Goal: Information Seeking & Learning: Learn about a topic

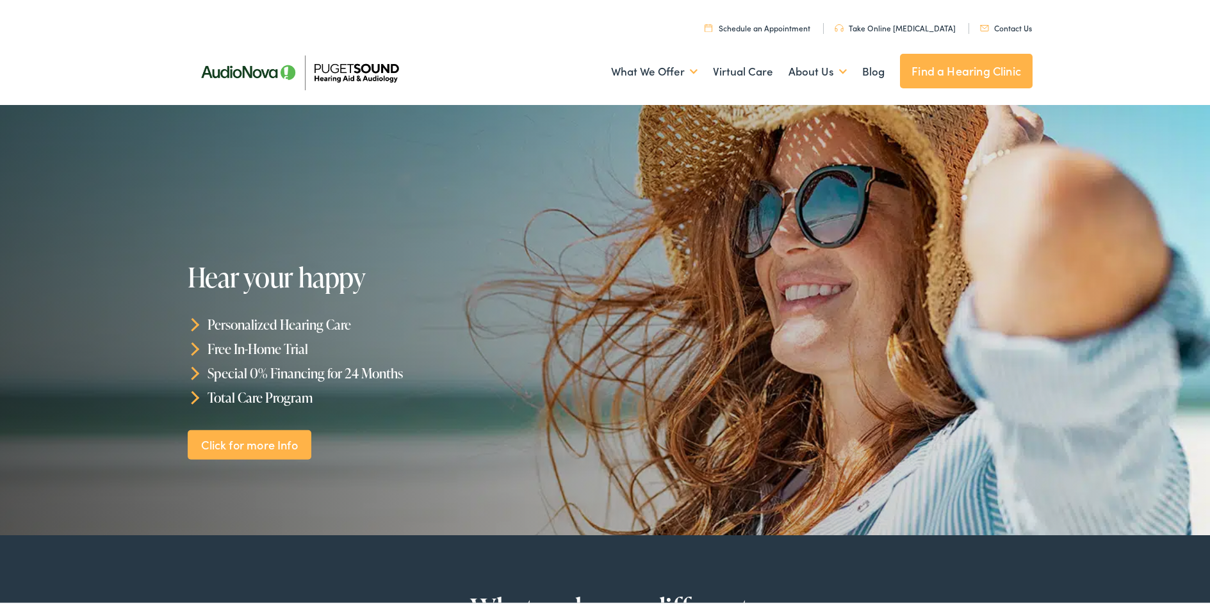
click at [960, 73] on link "Find a Hearing Clinic" at bounding box center [966, 68] width 133 height 35
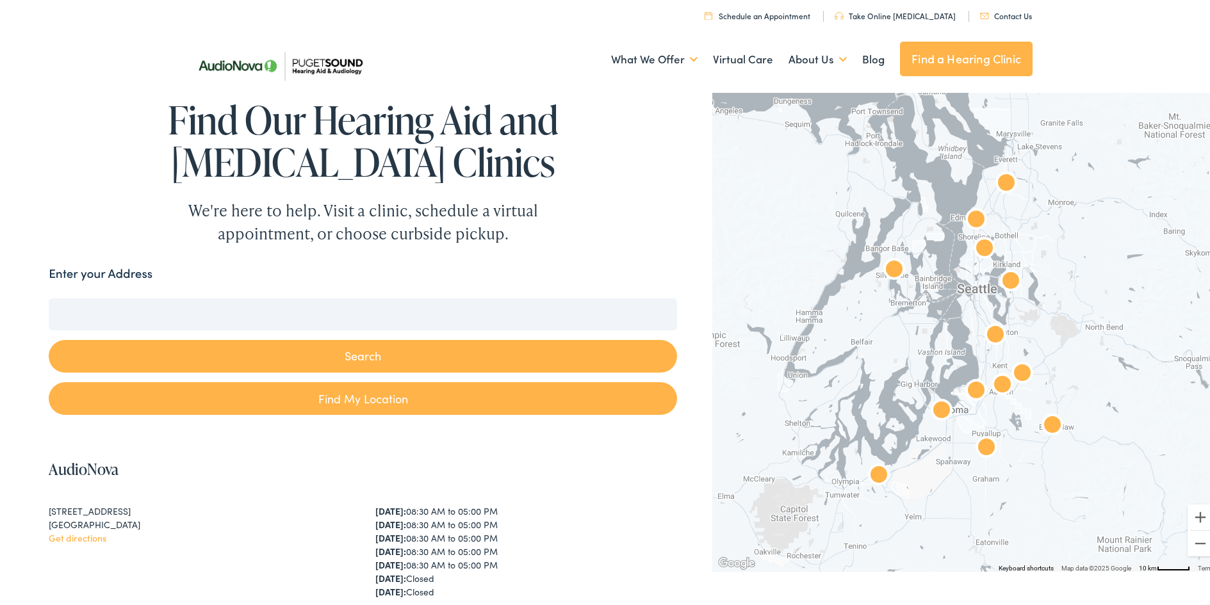
click at [55, 314] on input "Enter your Address" at bounding box center [363, 312] width 628 height 32
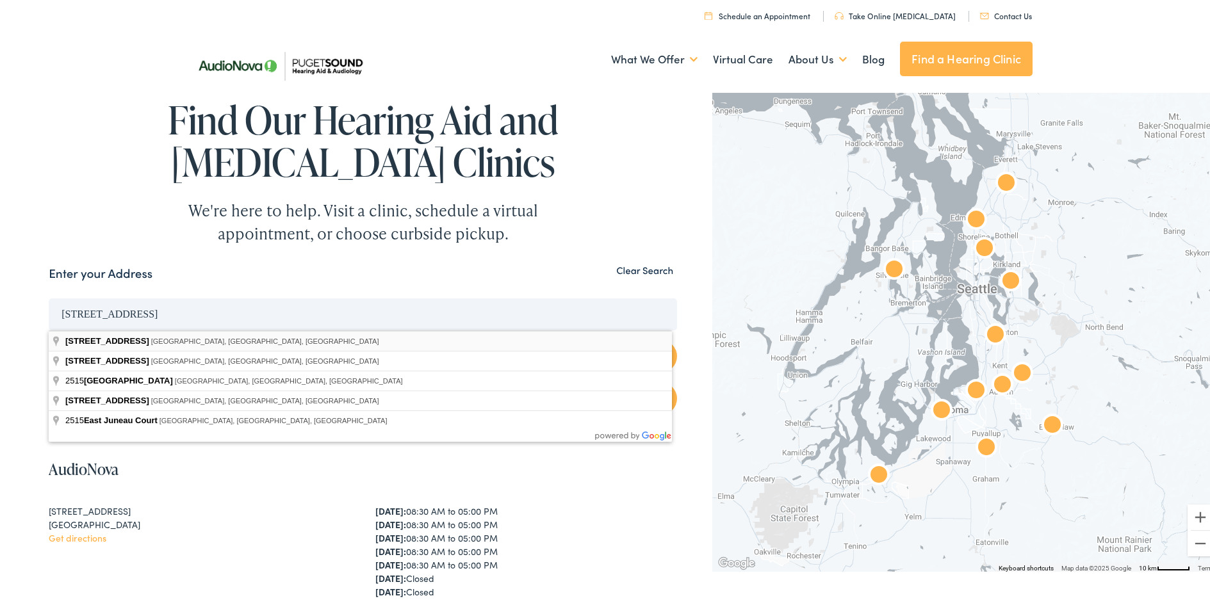
type input "2515 South Juneau Street, Seattle, WA, USA"
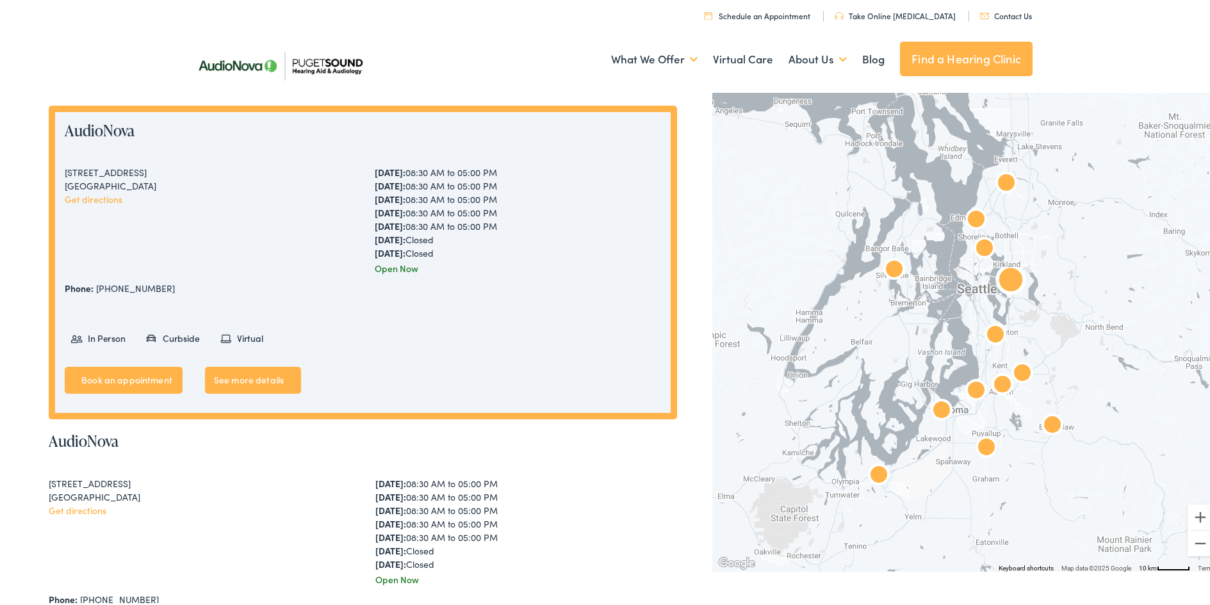
scroll to position [320, 0]
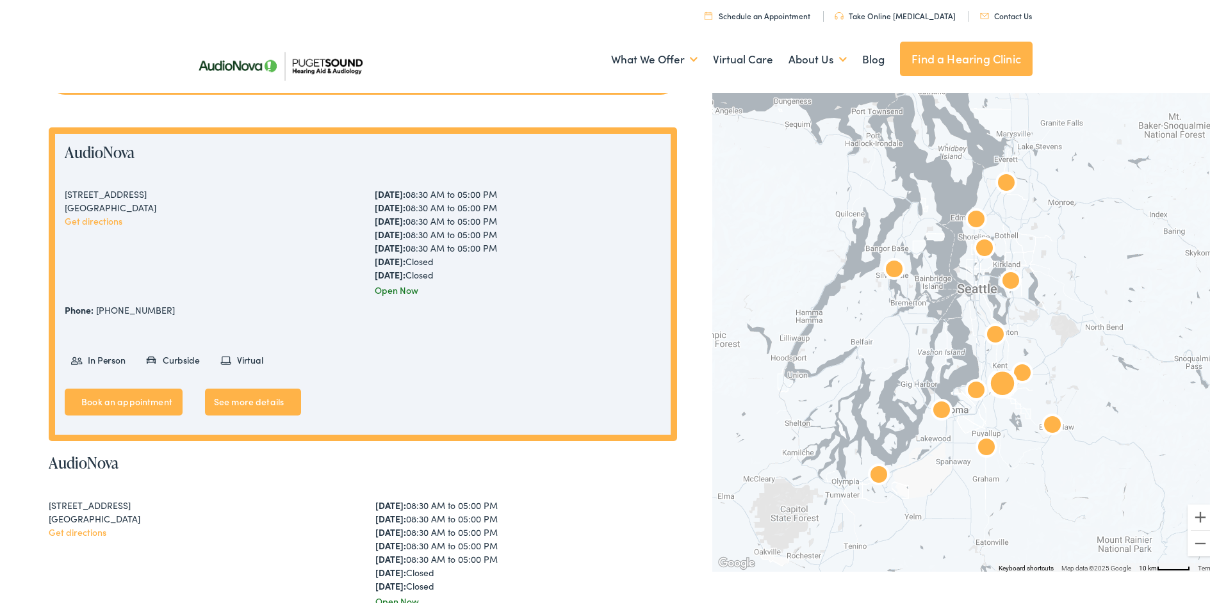
click at [87, 220] on link "Get directions" at bounding box center [94, 218] width 58 height 13
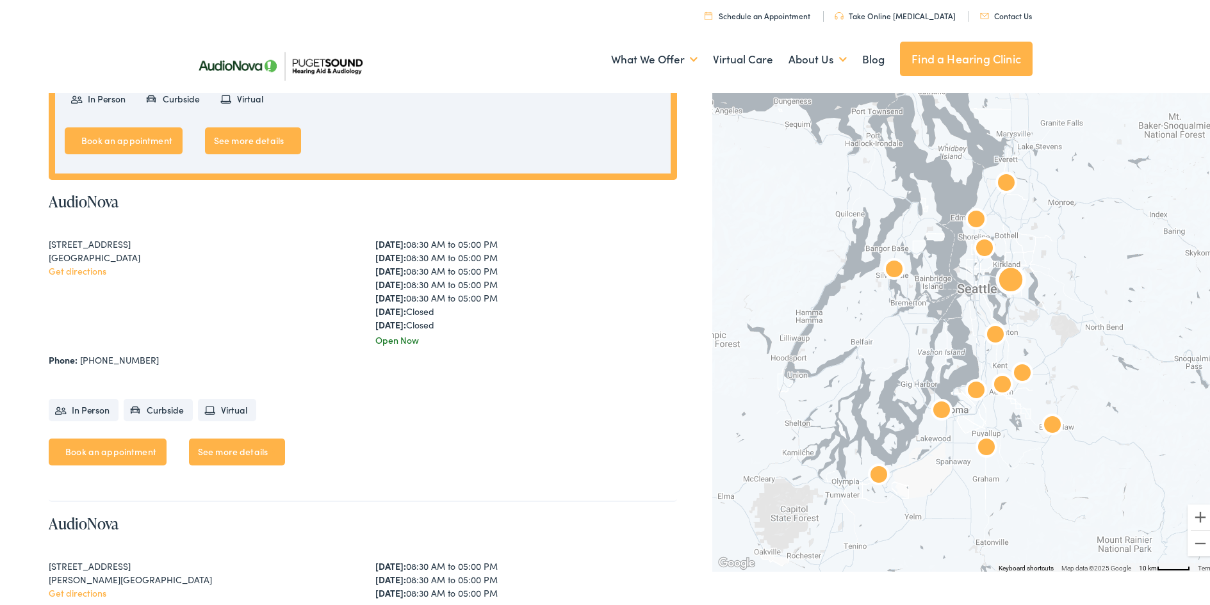
scroll to position [577, 0]
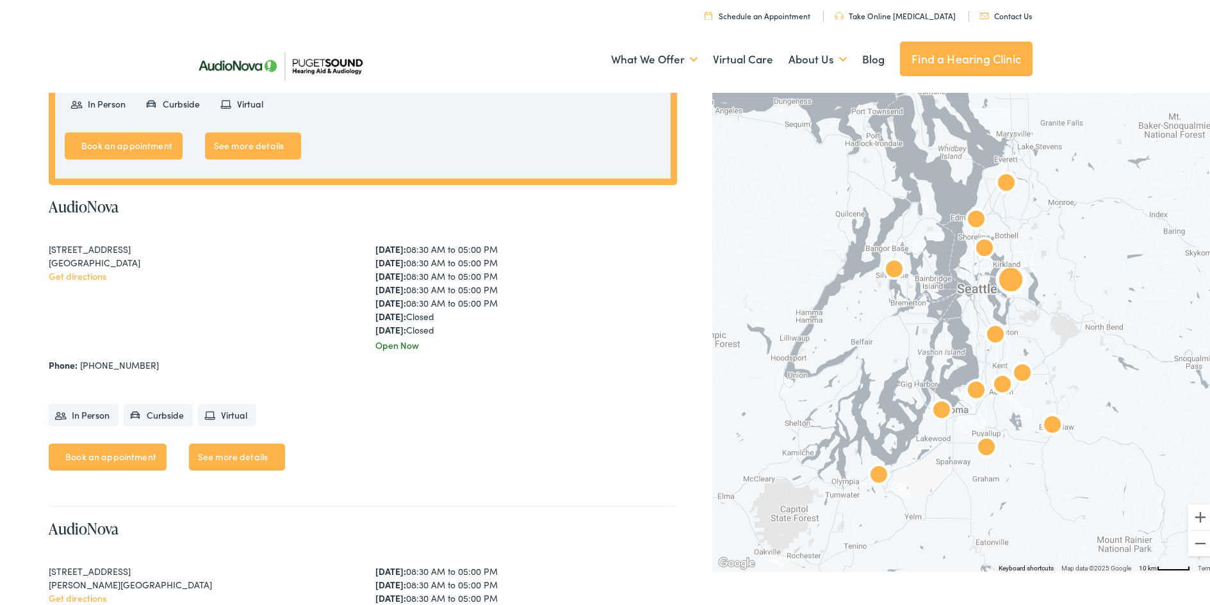
click at [76, 274] on link "Get directions" at bounding box center [78, 273] width 58 height 13
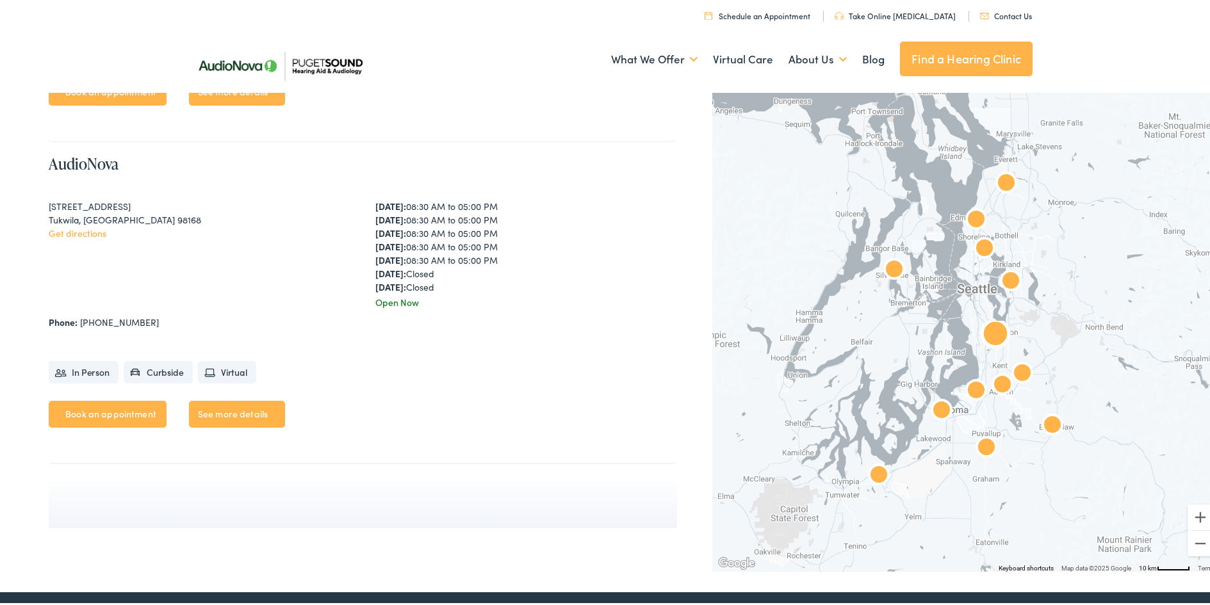
scroll to position [4164, 0]
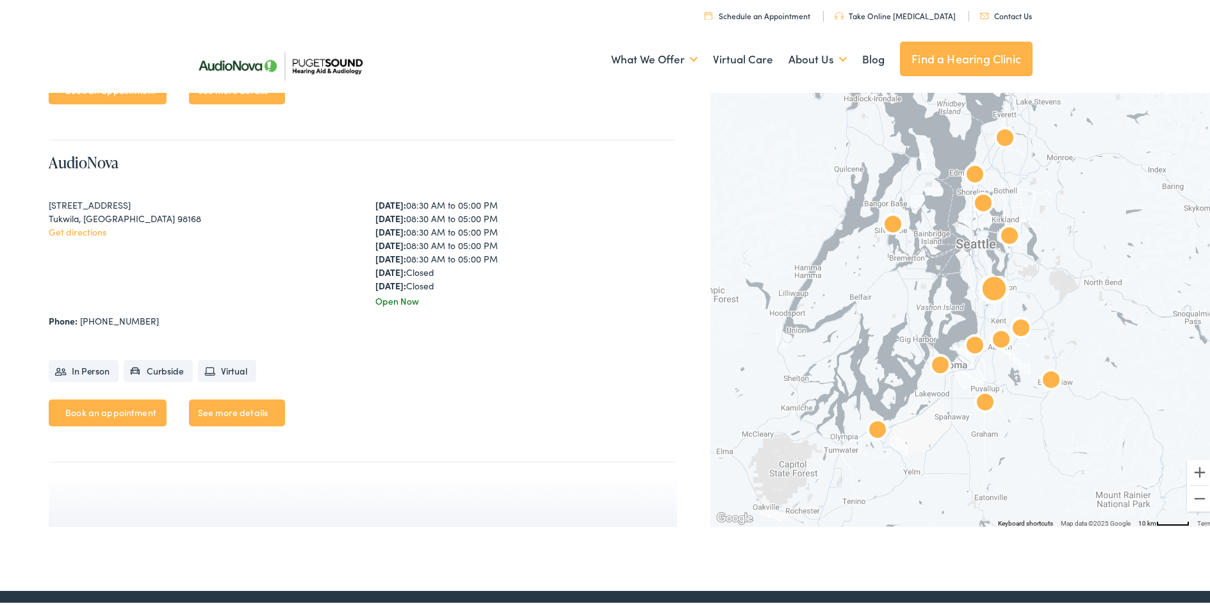
click at [72, 230] on link "Get directions" at bounding box center [78, 229] width 58 height 13
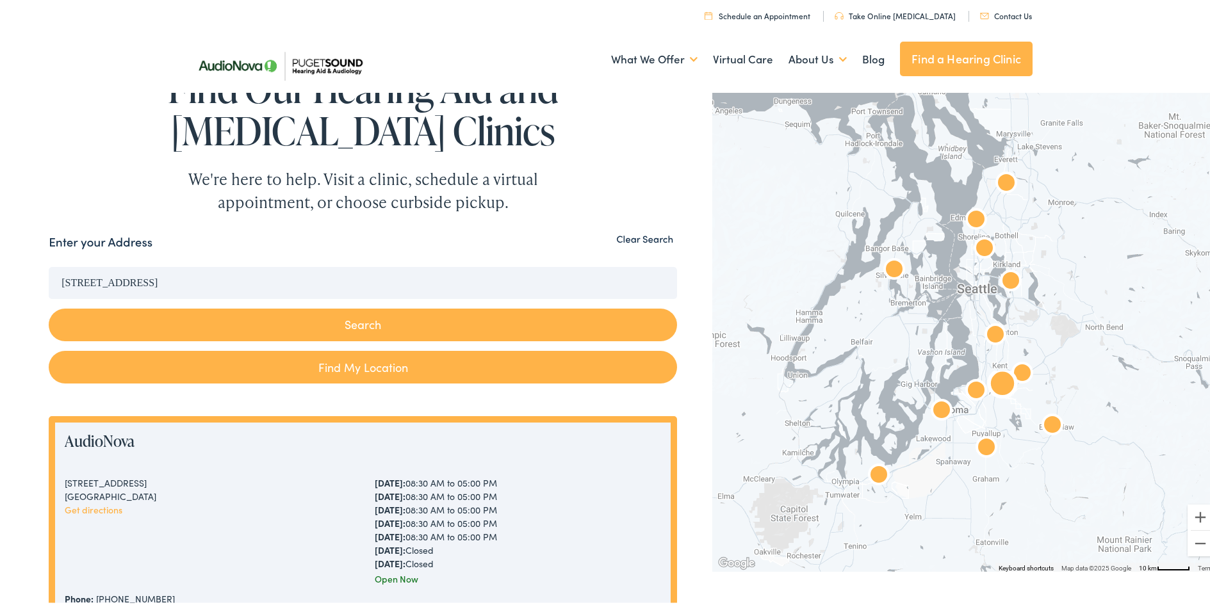
scroll to position [0, 0]
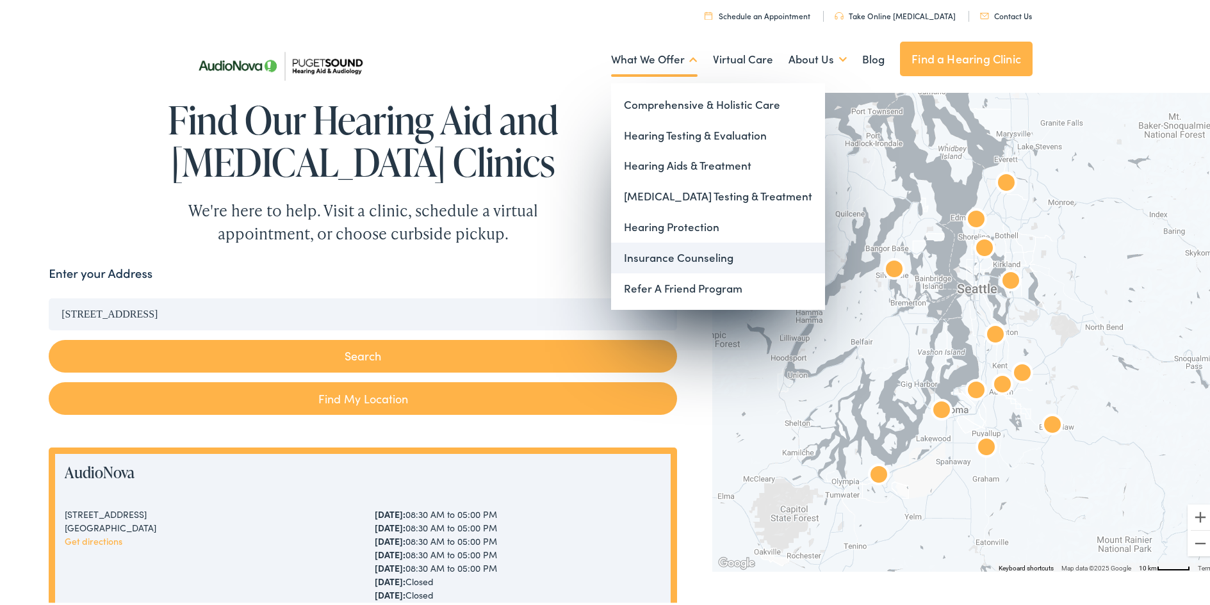
click at [650, 259] on link "Insurance Counseling" at bounding box center [718, 255] width 214 height 31
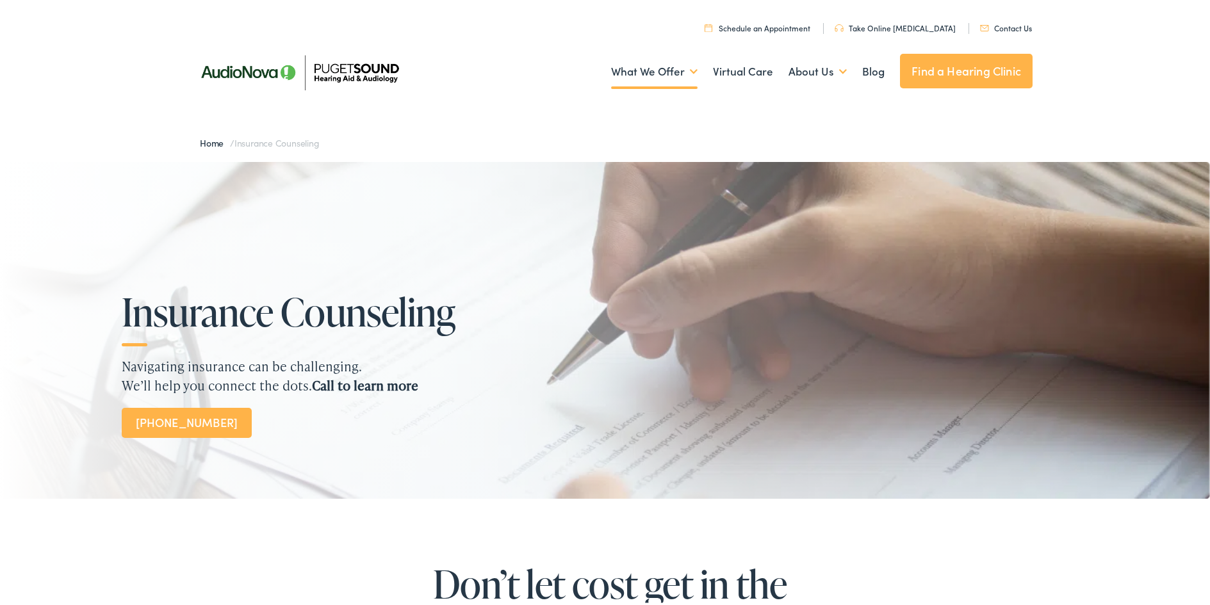
click at [951, 71] on link "Find a Hearing Clinic" at bounding box center [966, 68] width 133 height 35
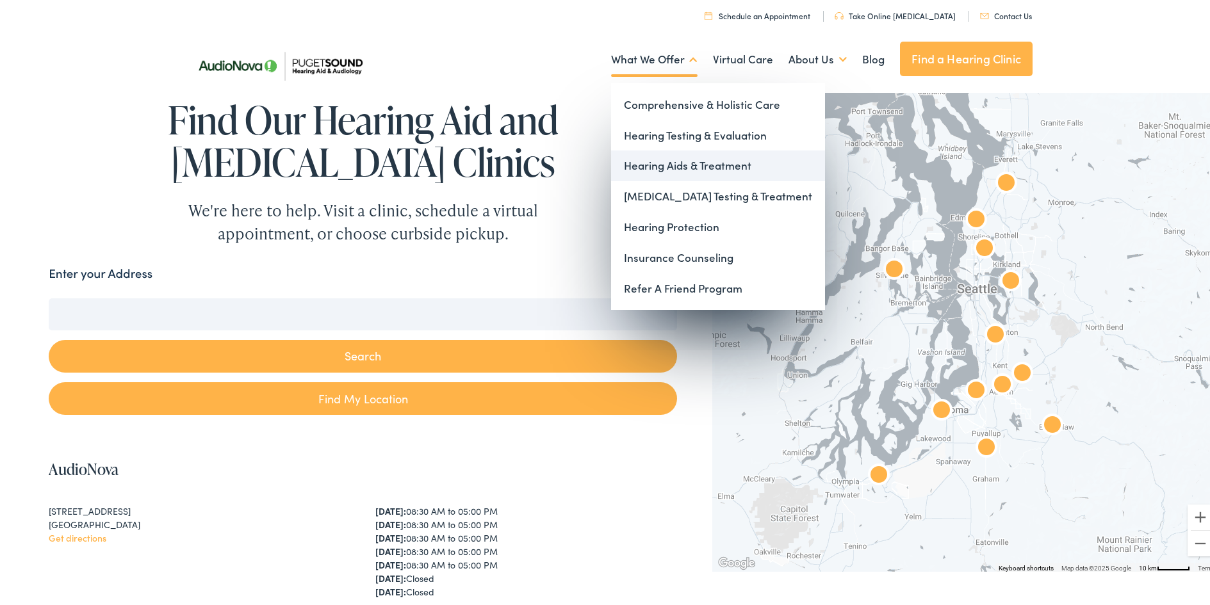
click at [689, 163] on link "Hearing Aids & Treatment" at bounding box center [718, 163] width 214 height 31
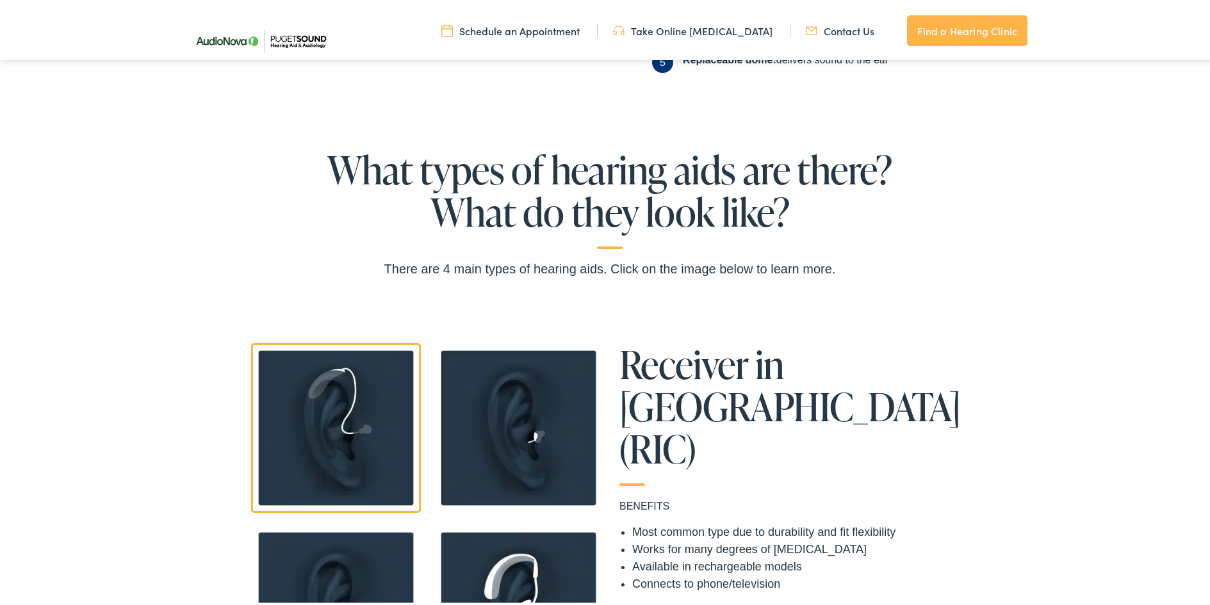
scroll to position [897, 0]
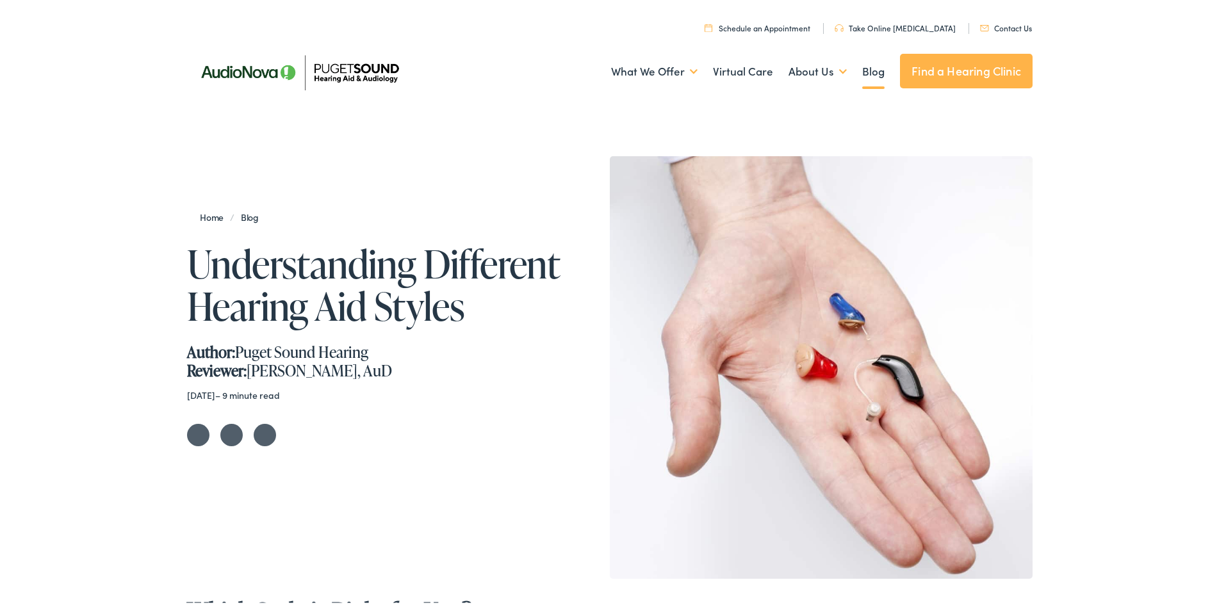
click at [342, 69] on img at bounding box center [299, 69] width 224 height 79
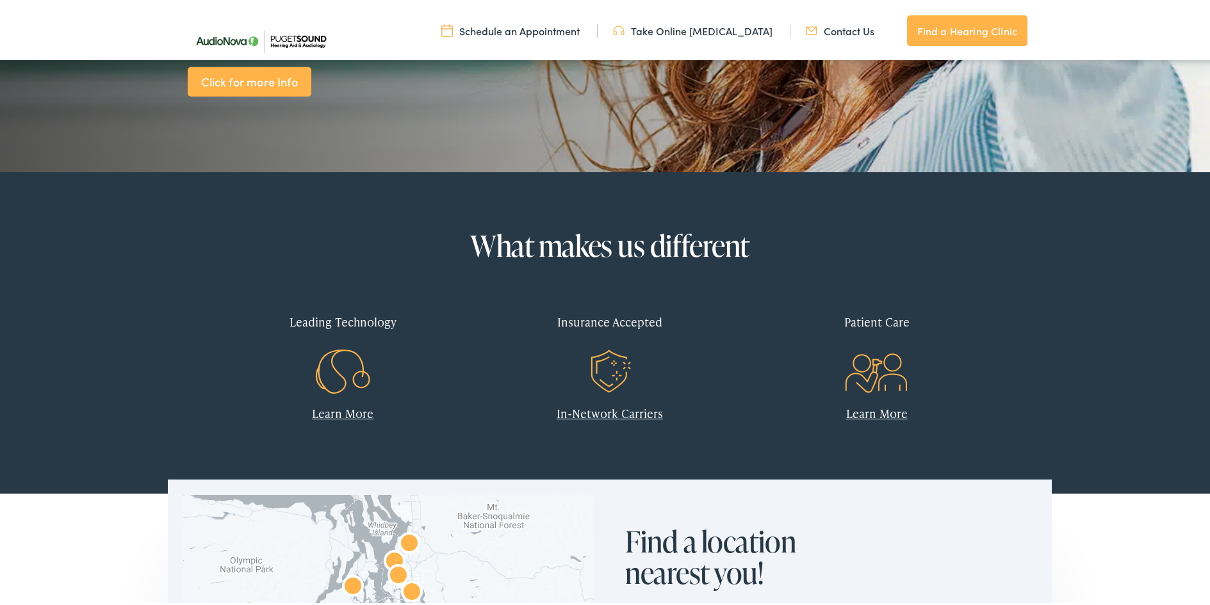
scroll to position [384, 0]
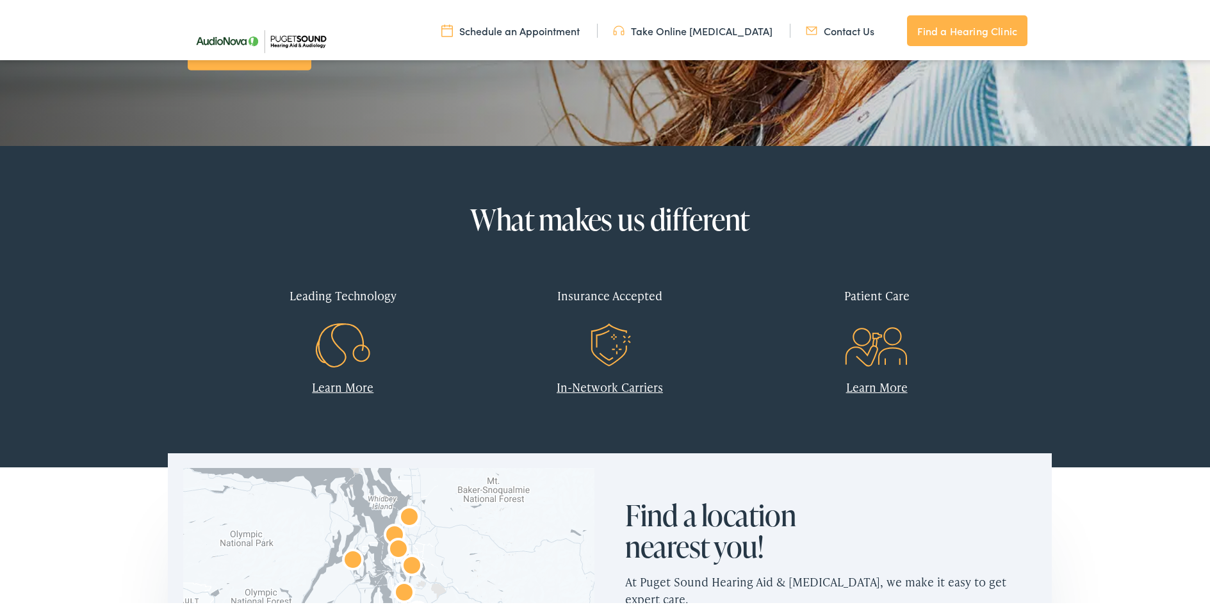
click at [354, 354] on icon at bounding box center [362, 351] width 16 height 16
click at [865, 353] on icon ".st0{fill:none;stroke:#EF5B23;stroke-miterlimit:10;} .st1{fill:#EF5B23;} .st2{f…" at bounding box center [876, 344] width 65 height 64
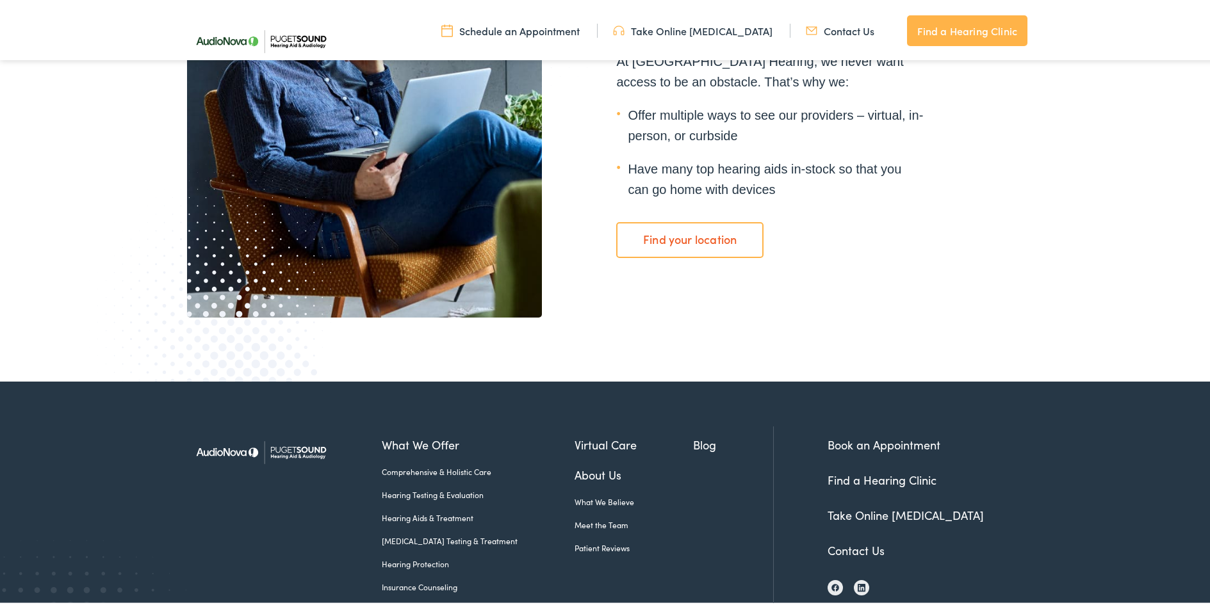
scroll to position [2370, 0]
